Goal: Task Accomplishment & Management: Use online tool/utility

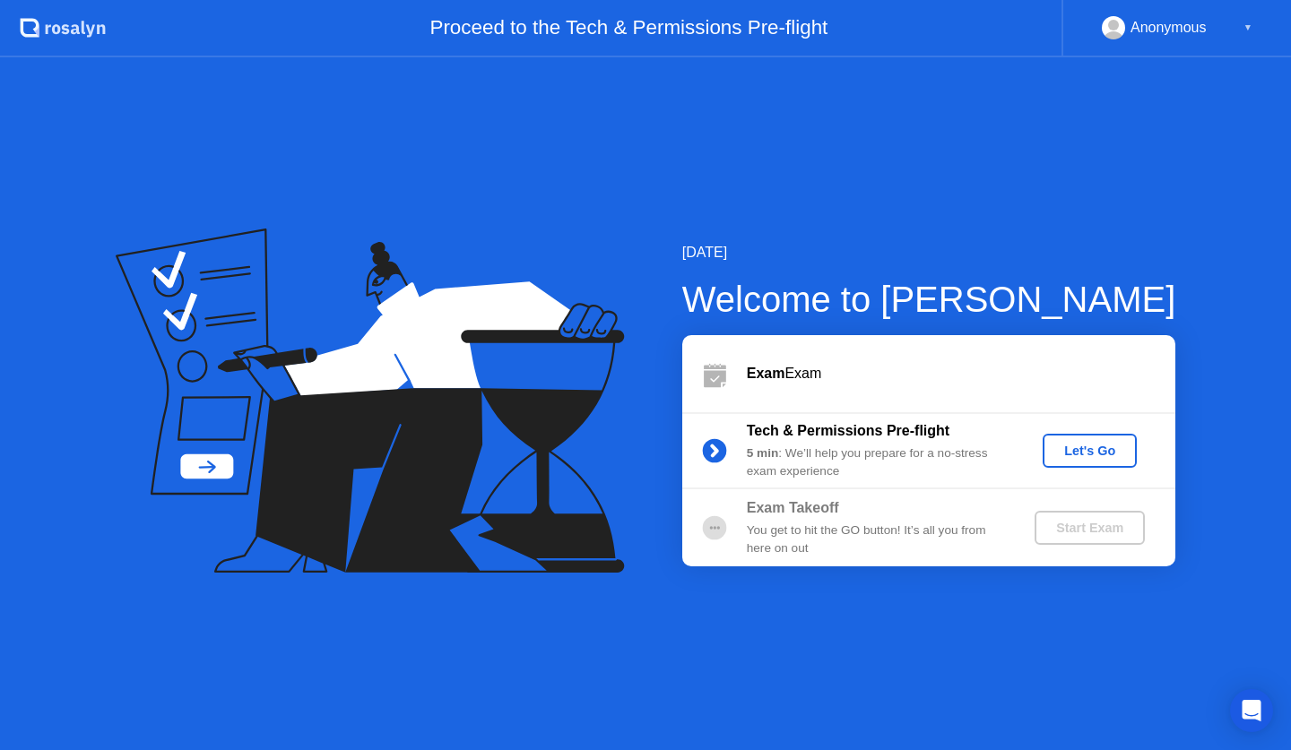
click at [1053, 452] on div "Let's Go" at bounding box center [1090, 451] width 80 height 14
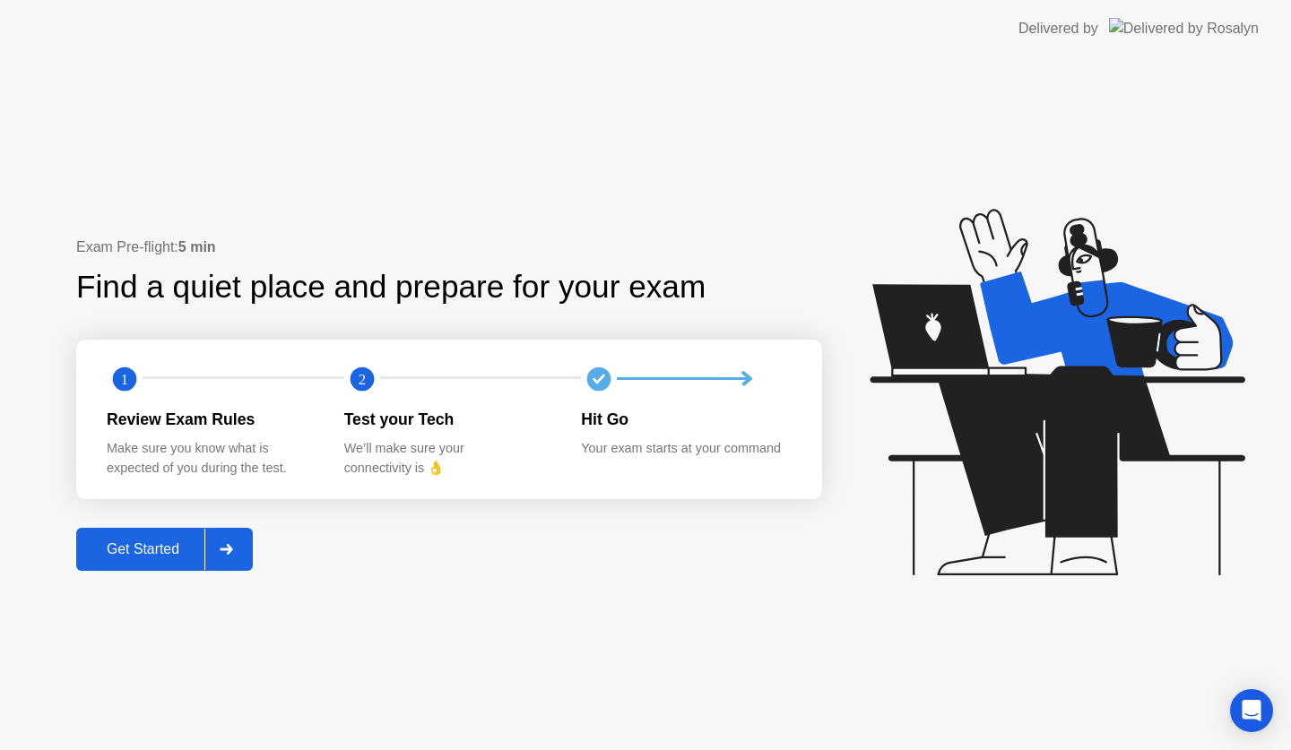
click at [116, 553] on div "Get Started" at bounding box center [143, 550] width 123 height 16
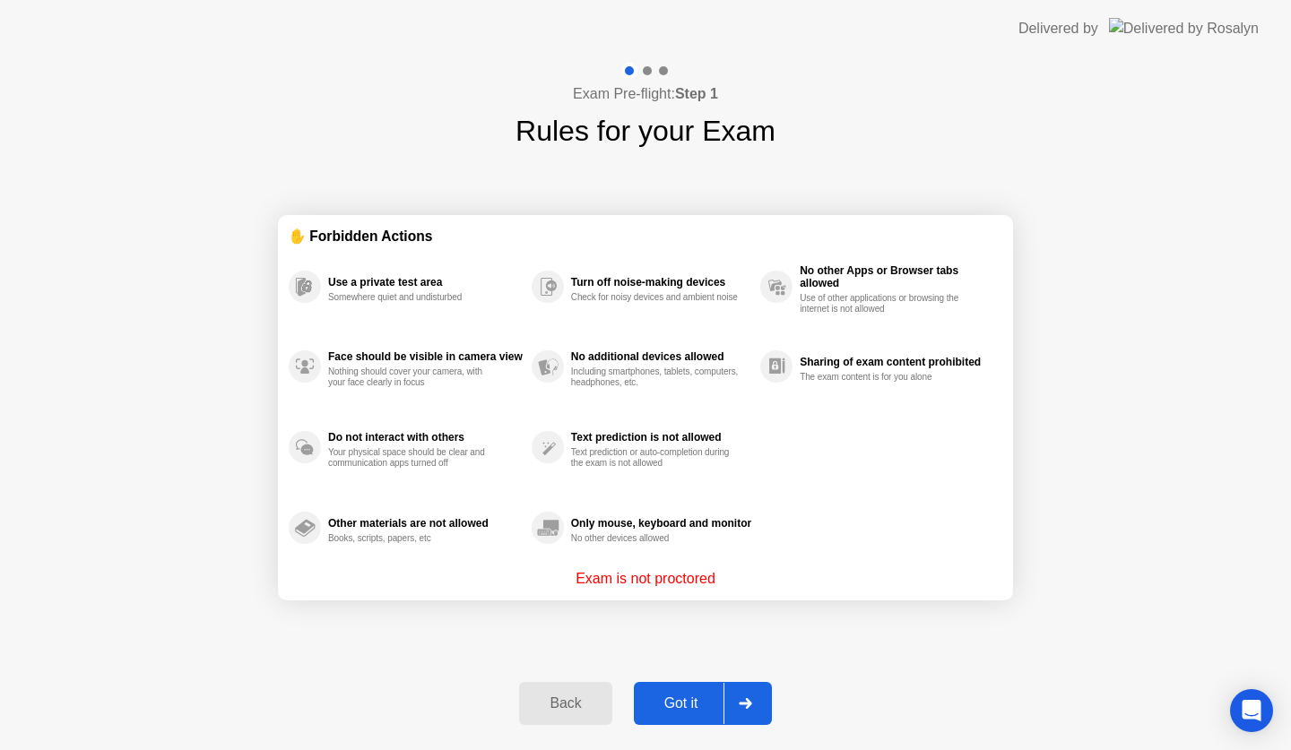
click at [674, 696] on div "Got it" at bounding box center [681, 704] width 84 height 16
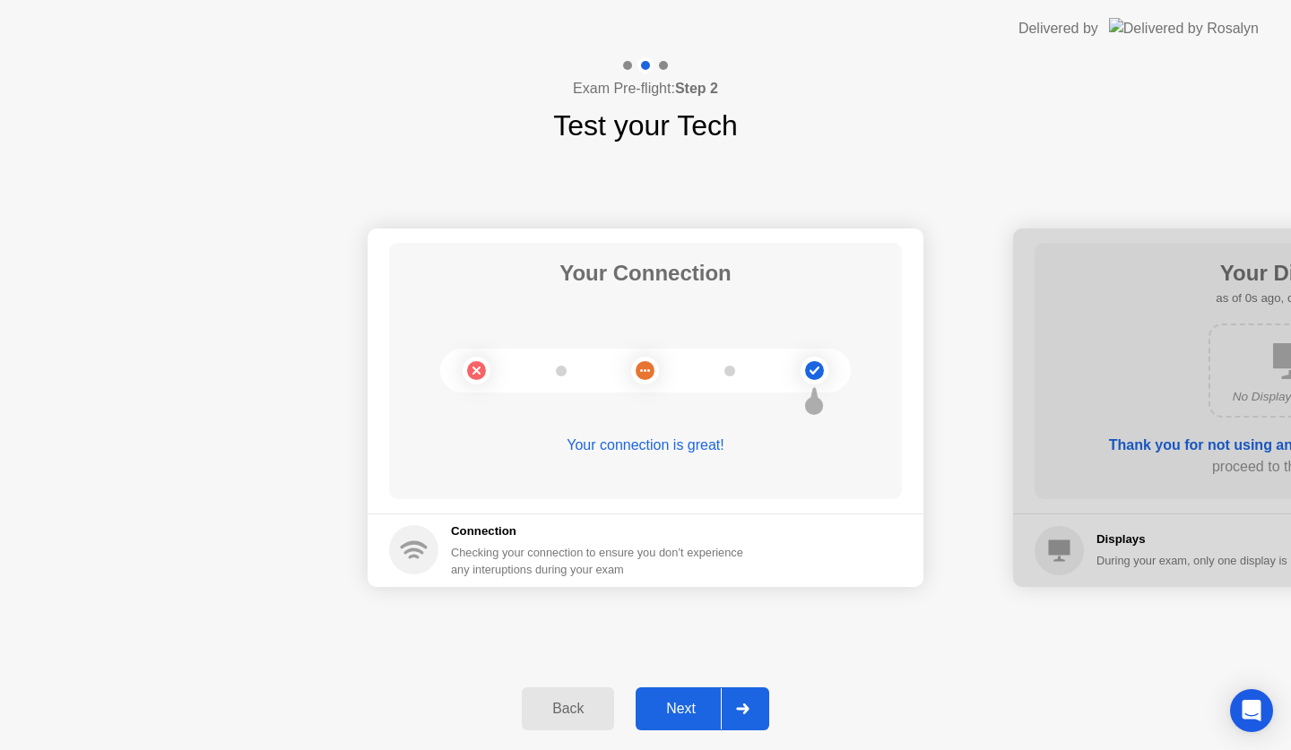
click at [674, 693] on button "Next" at bounding box center [703, 709] width 134 height 43
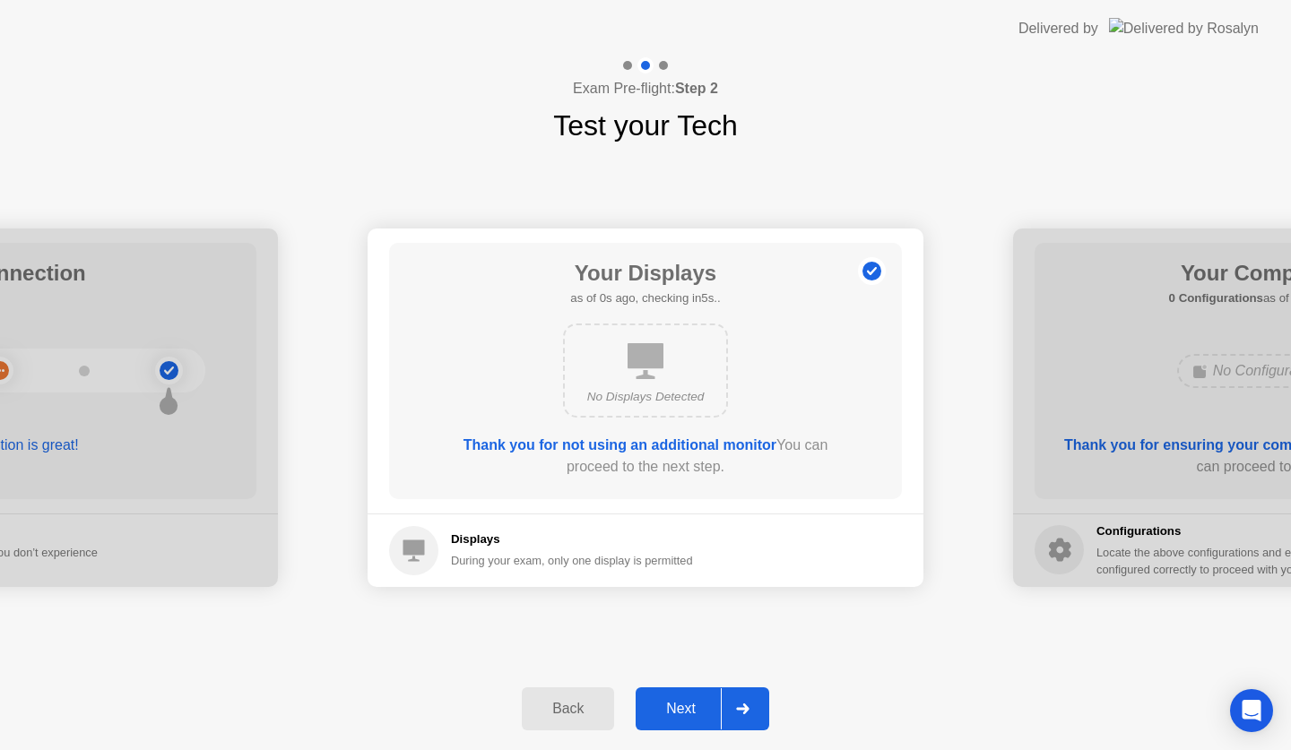
click at [674, 693] on button "Next" at bounding box center [703, 709] width 134 height 43
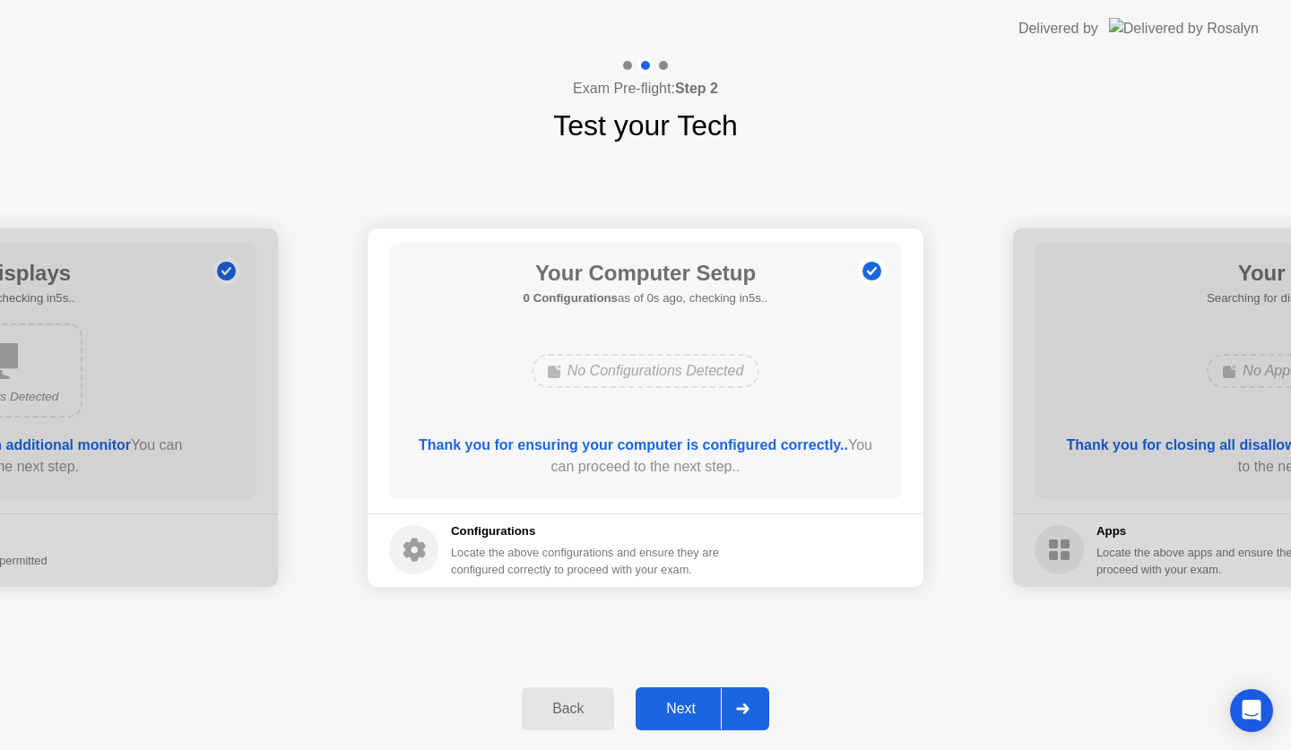
click at [687, 701] on div "Next" at bounding box center [681, 709] width 80 height 16
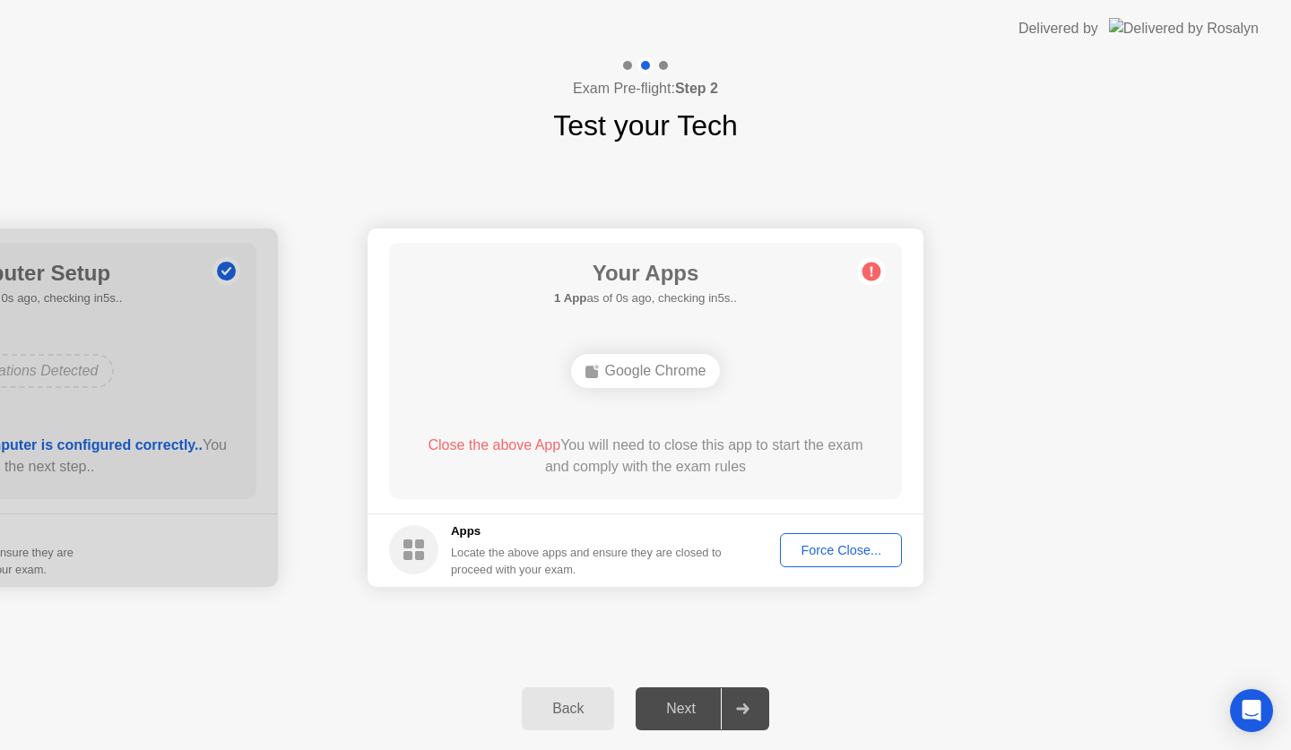
click at [687, 701] on div "Next" at bounding box center [681, 709] width 80 height 16
click at [831, 544] on div "Force Close..." at bounding box center [840, 550] width 109 height 14
click at [824, 540] on button "Force Close..." at bounding box center [841, 550] width 122 height 34
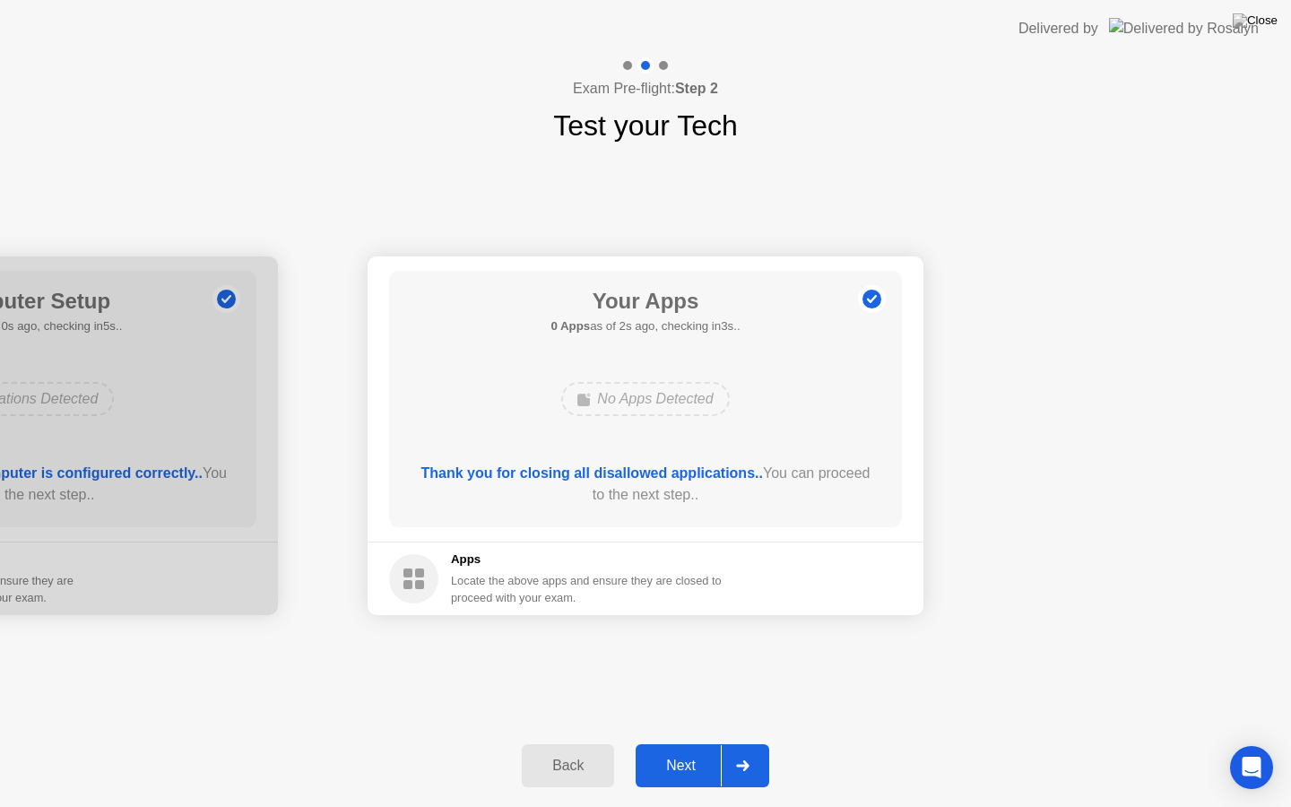
click at [645, 749] on div "Next" at bounding box center [681, 766] width 80 height 16
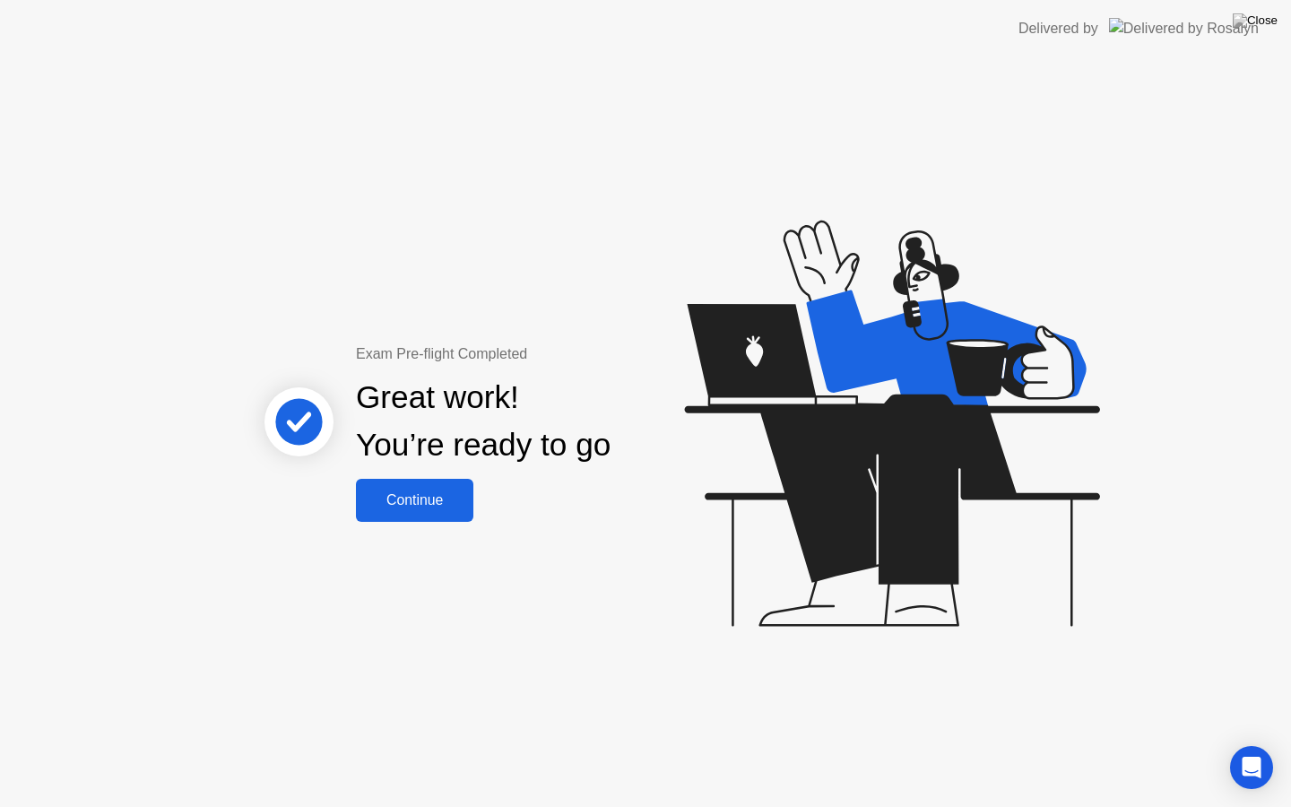
click at [406, 486] on button "Continue" at bounding box center [414, 500] width 117 height 43
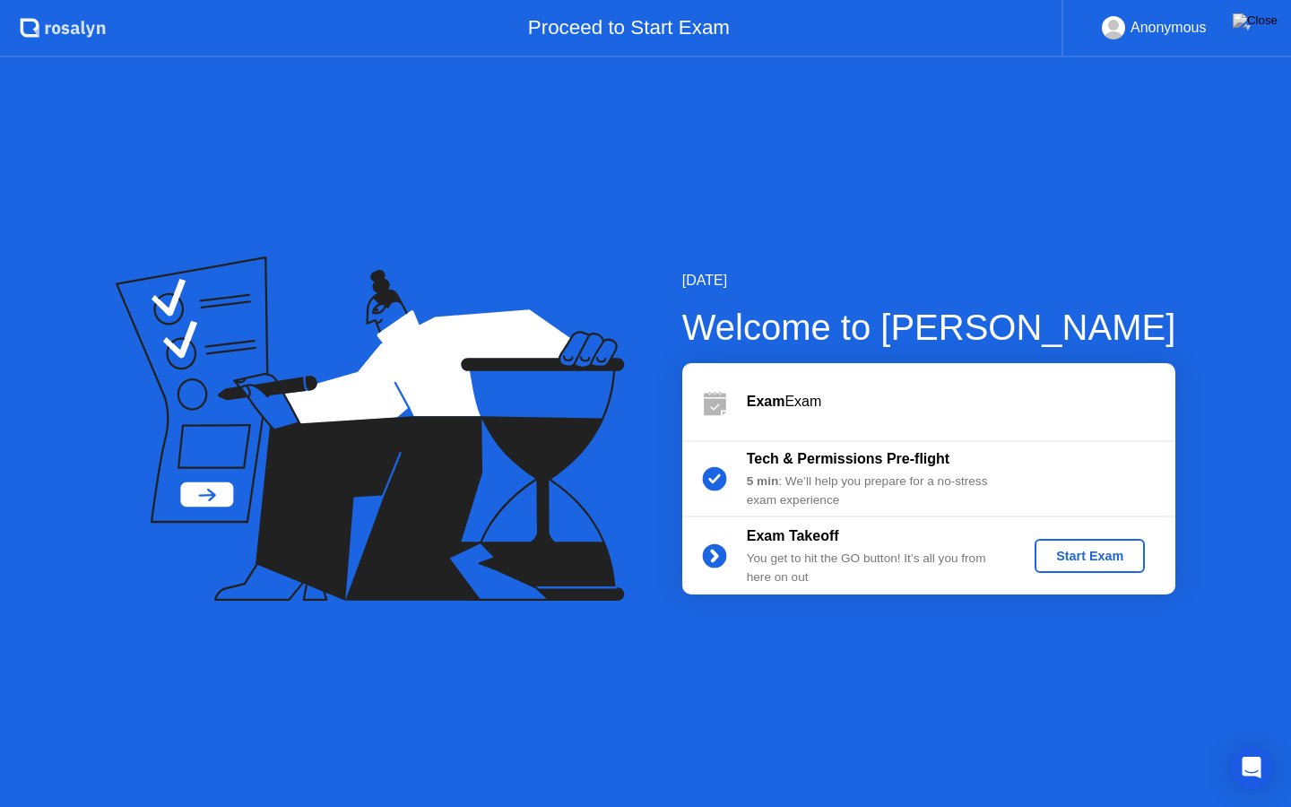
click at [1083, 563] on div "Start Exam" at bounding box center [1090, 556] width 96 height 14
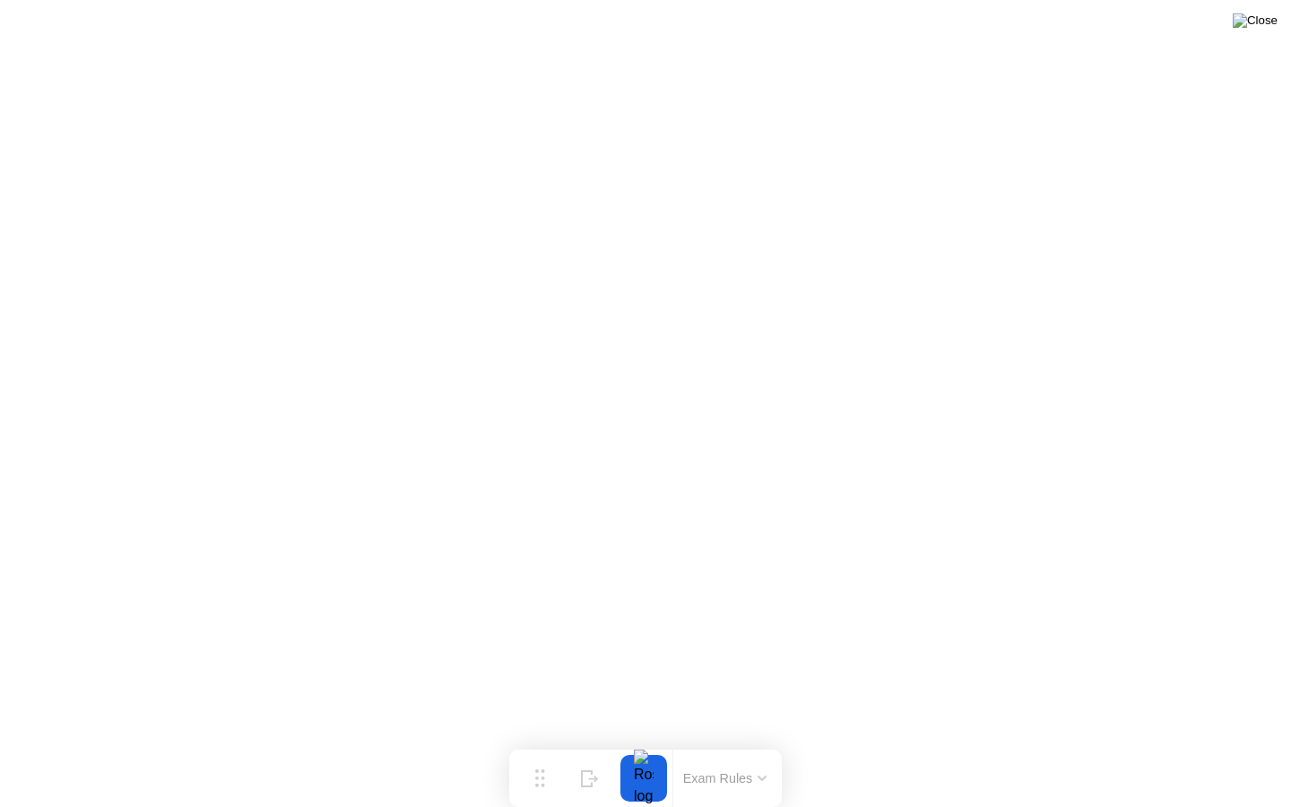
click at [1260, 26] on img at bounding box center [1255, 20] width 45 height 14
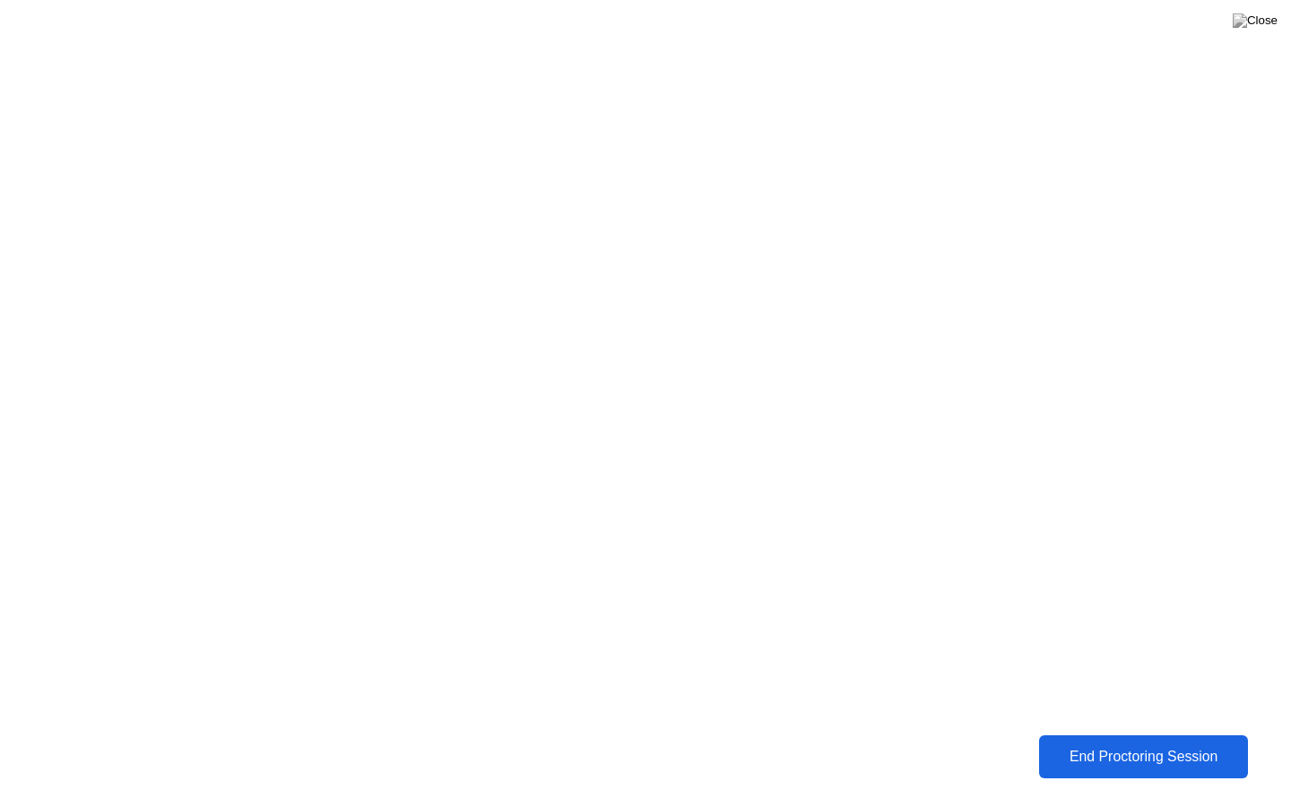
click at [1062, 749] on button "End Proctoring Session" at bounding box center [1143, 756] width 209 height 43
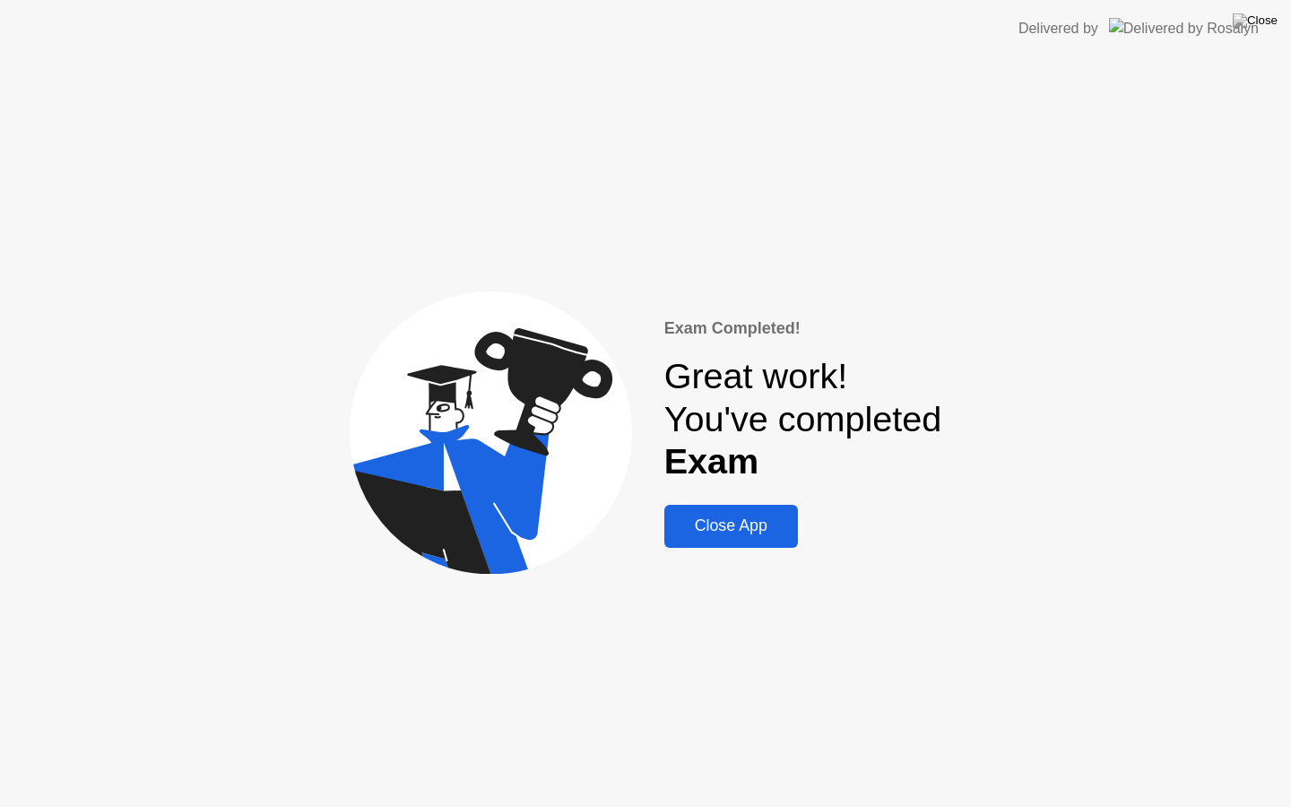
click at [727, 516] on div "Close App" at bounding box center [731, 525] width 123 height 19
